Goal: Transaction & Acquisition: Purchase product/service

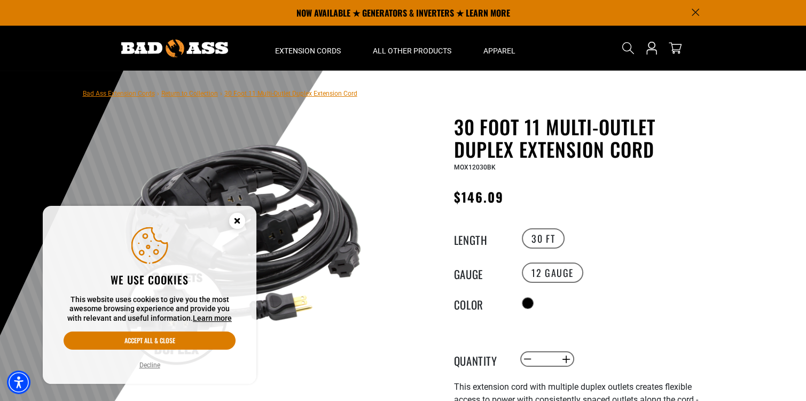
drag, startPoint x: 236, startPoint y: 217, endPoint x: 298, endPoint y: 225, distance: 63.0
click at [236, 219] on icon "Close this option" at bounding box center [237, 221] width 4 height 4
